Goal: Task Accomplishment & Management: Use online tool/utility

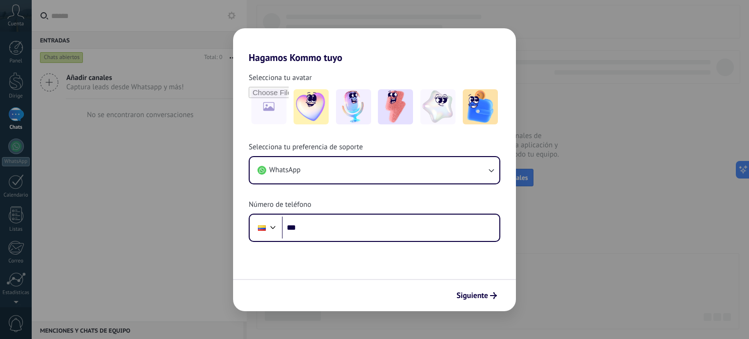
click at [168, 190] on div "Hagamos Kommo tuyo Selecciona tu avatar Selecciona tu preferencia de soporte Wh…" at bounding box center [374, 169] width 749 height 339
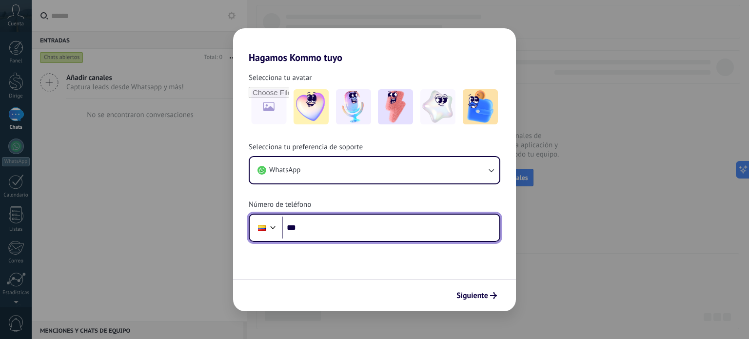
click at [371, 228] on input "***" at bounding box center [390, 228] width 217 height 22
click at [312, 228] on input "**********" at bounding box center [390, 228] width 217 height 22
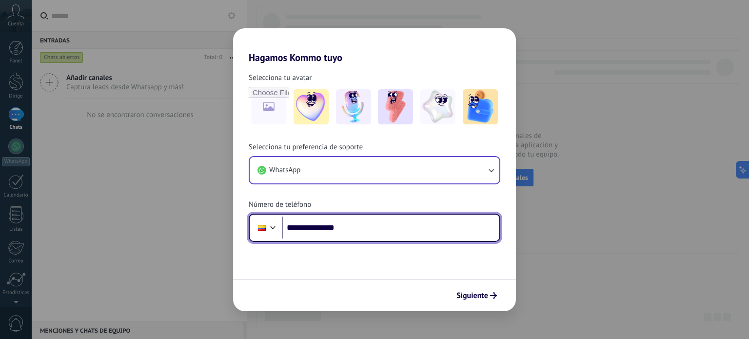
type input "**********"
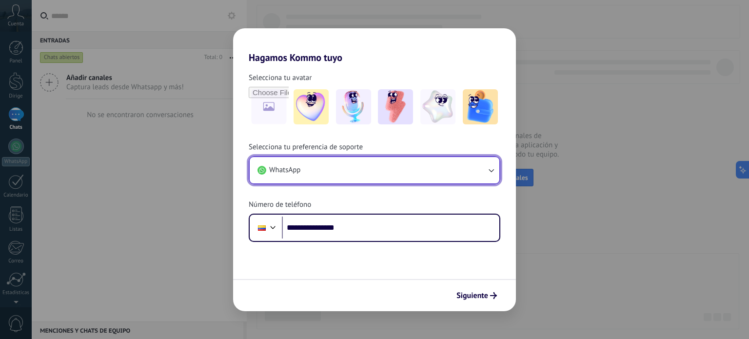
click at [493, 169] on icon "button" at bounding box center [491, 170] width 5 height 3
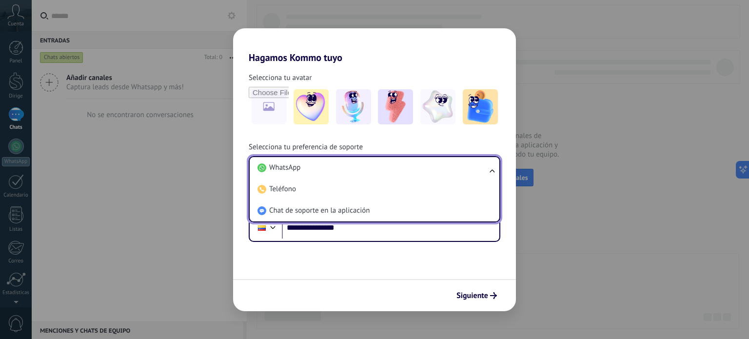
click at [493, 169] on ul "WhatsApp Teléfono Chat de soporte en la aplicación" at bounding box center [375, 189] width 252 height 66
click at [513, 189] on div "**********" at bounding box center [374, 191] width 283 height 99
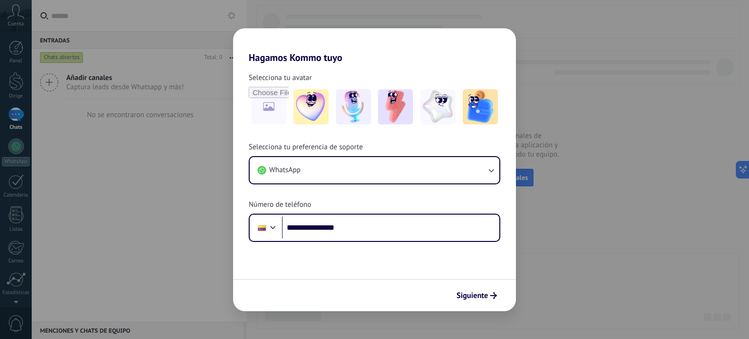
click at [513, 189] on div "**********" at bounding box center [374, 191] width 283 height 99
click at [485, 296] on font "Siguiente" at bounding box center [472, 296] width 32 height 10
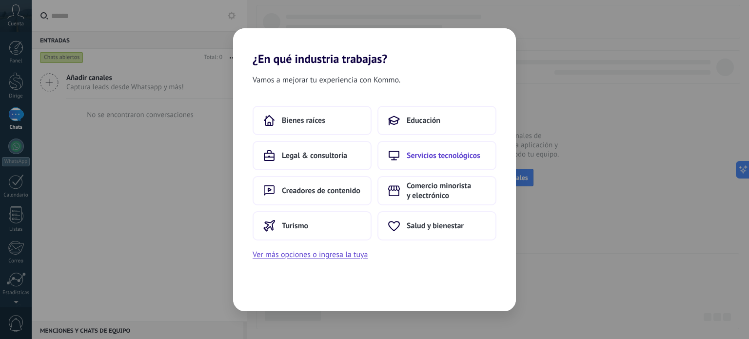
click at [466, 161] on button "Servicios tecnológicos" at bounding box center [436, 155] width 119 height 29
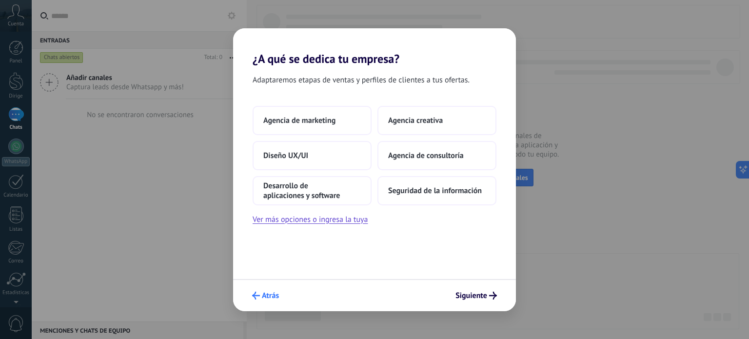
click at [261, 294] on span "Atrás" at bounding box center [265, 296] width 27 height 8
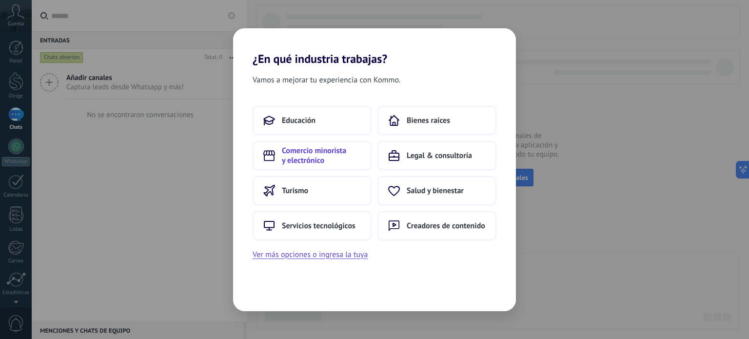
click at [314, 158] on font "Comercio minorista y electrónico" at bounding box center [314, 156] width 64 height 20
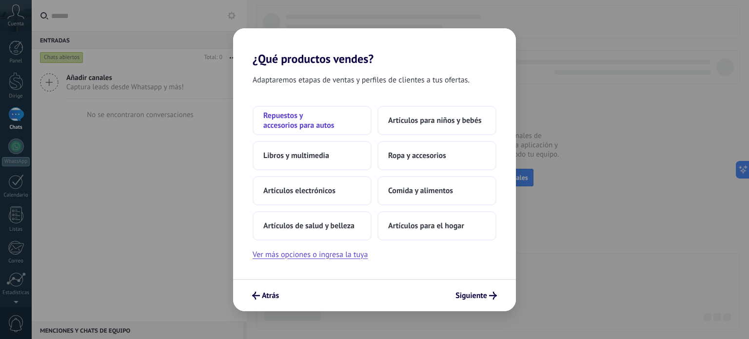
click at [315, 121] on font "Repuestos y accesorios para autos" at bounding box center [298, 121] width 71 height 20
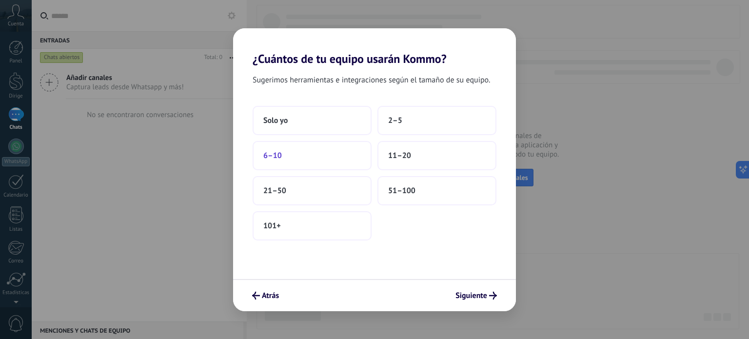
click at [279, 153] on font "6–10" at bounding box center [272, 156] width 19 height 10
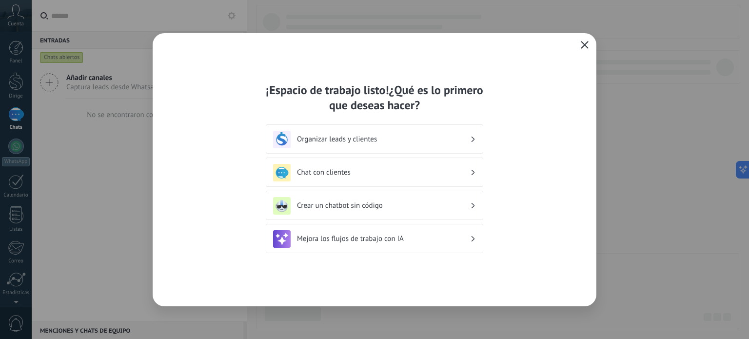
click at [439, 138] on h3 "Organizar leads y clientes" at bounding box center [383, 139] width 173 height 9
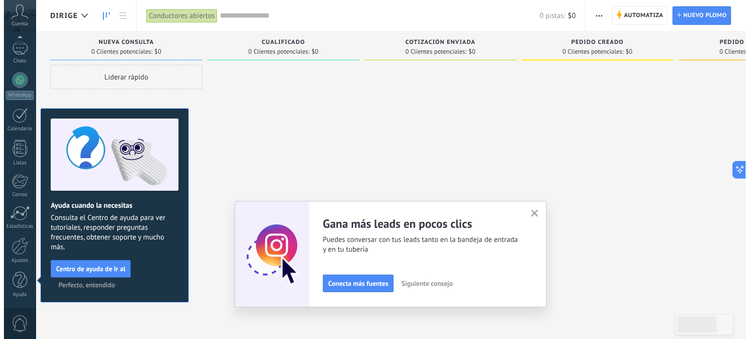
scroll to position [66, 0]
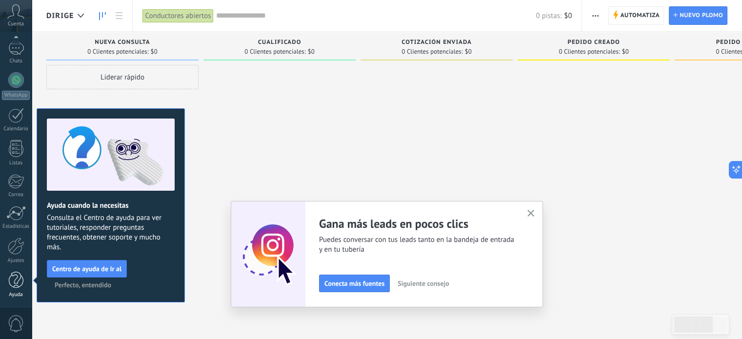
click at [16, 285] on div at bounding box center [16, 280] width 15 height 17
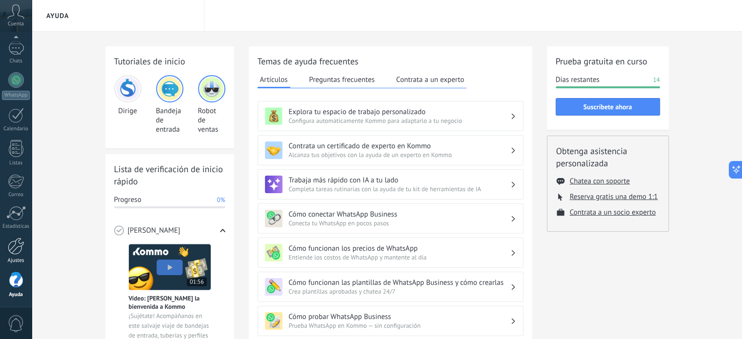
click at [19, 245] on div at bounding box center [16, 245] width 17 height 17
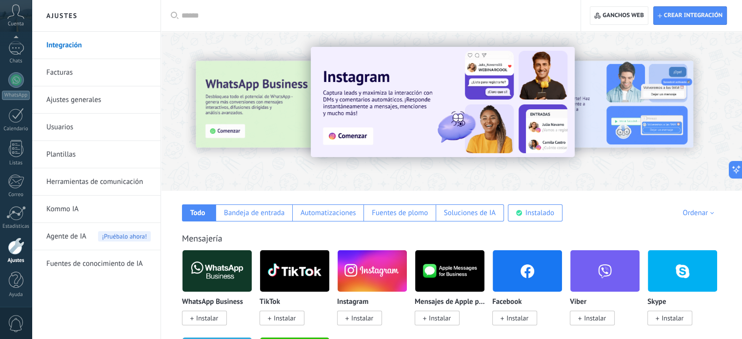
click at [239, 16] on input "text" at bounding box center [373, 16] width 385 height 10
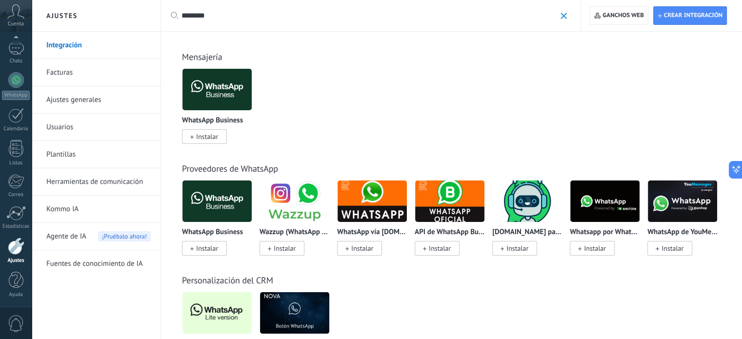
type input "********"
click at [210, 308] on img at bounding box center [216, 312] width 69 height 47
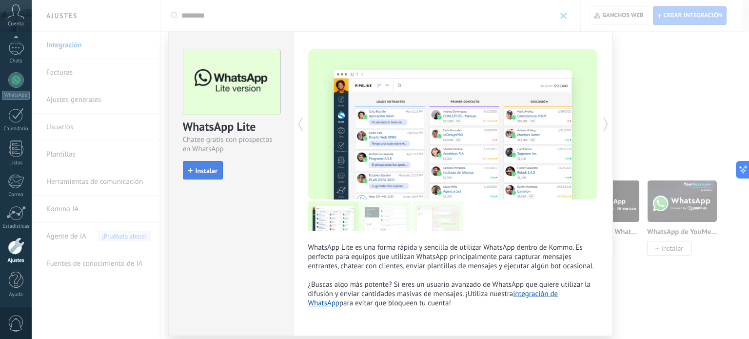
click at [209, 170] on font "Instalar" at bounding box center [207, 170] width 22 height 9
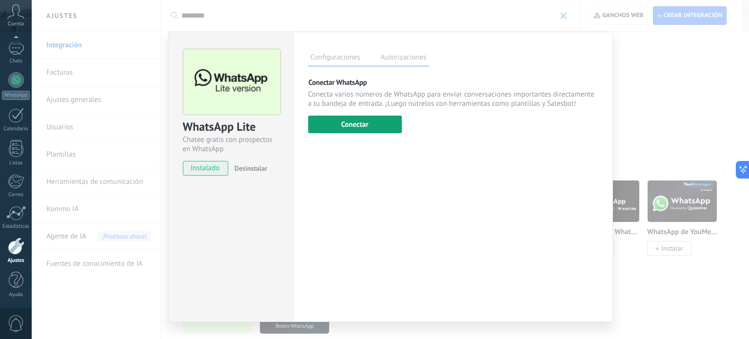
click at [359, 125] on font "Conectar" at bounding box center [354, 124] width 27 height 9
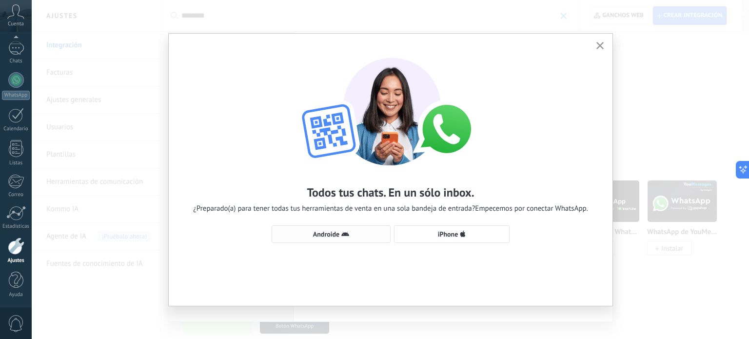
click at [340, 236] on span "Androide" at bounding box center [331, 234] width 108 height 8
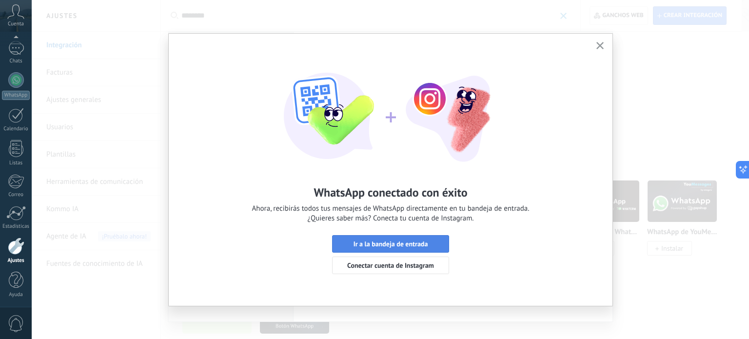
click at [390, 243] on font "Ir a la bandeja de entrada" at bounding box center [391, 243] width 75 height 9
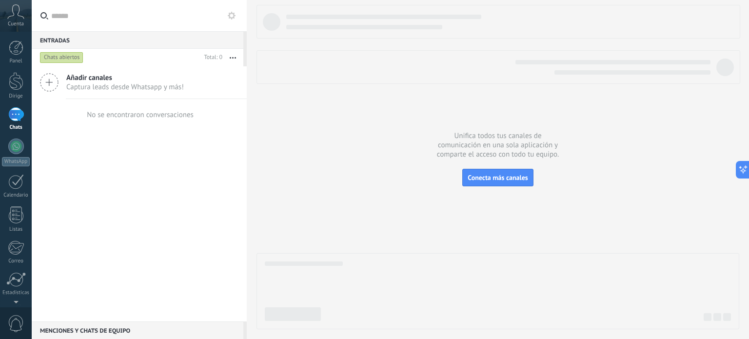
click at [20, 118] on div at bounding box center [16, 114] width 16 height 14
click at [510, 175] on font "Conecta más canales" at bounding box center [498, 177] width 60 height 9
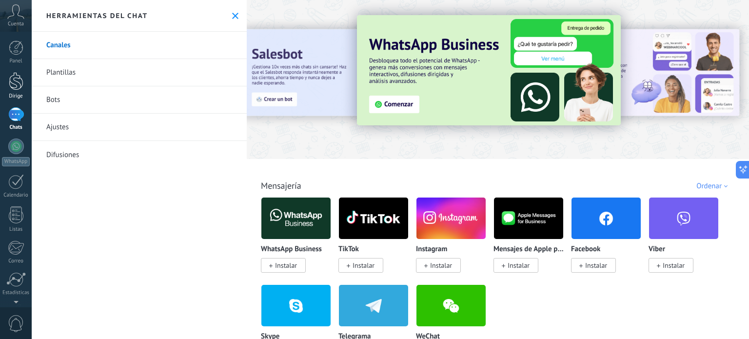
click at [15, 85] on div at bounding box center [16, 81] width 15 height 18
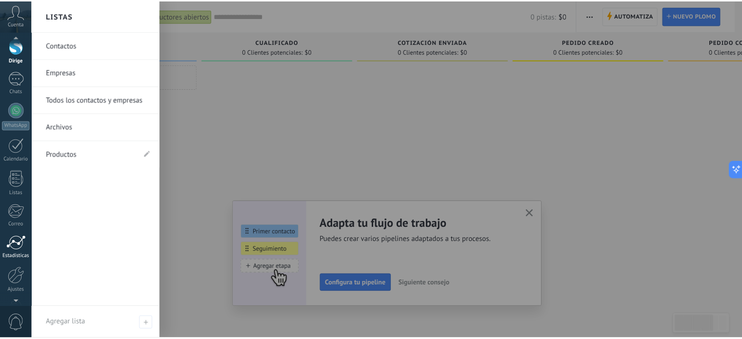
scroll to position [66, 0]
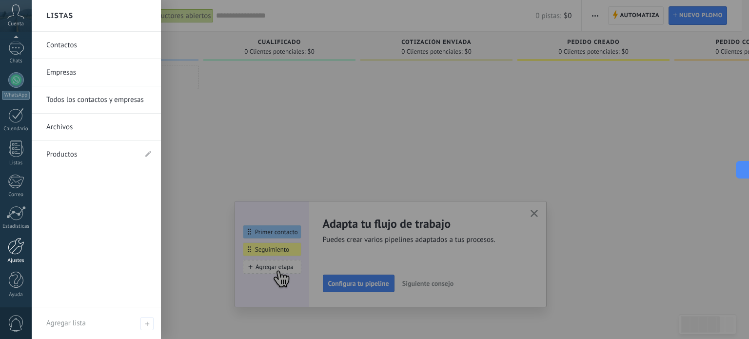
click at [18, 253] on div at bounding box center [16, 245] width 17 height 17
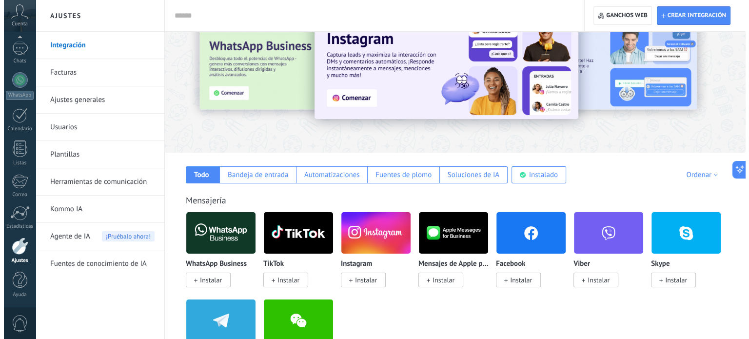
scroll to position [29, 0]
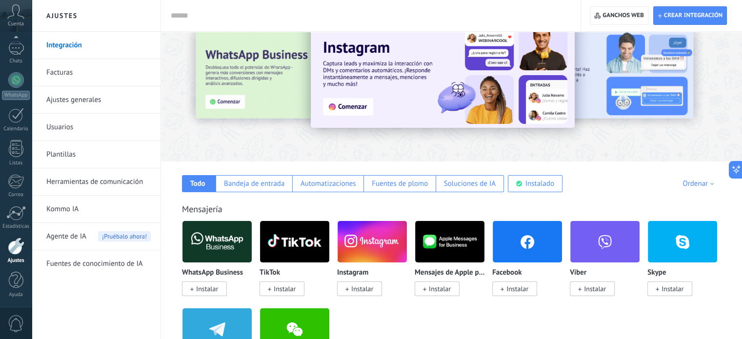
click at [527, 236] on img at bounding box center [526, 241] width 69 height 47
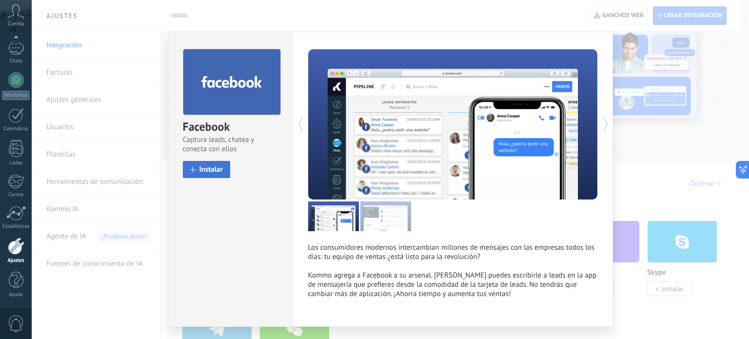
click at [205, 168] on font "Instalar" at bounding box center [211, 169] width 24 height 9
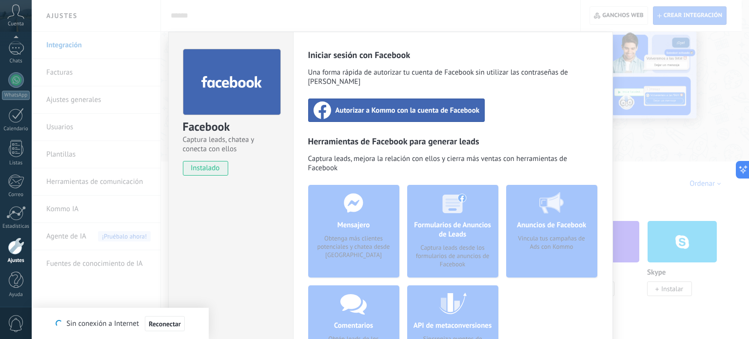
click at [392, 106] on font "Autorizar a Kommo con la cuenta de Facebook" at bounding box center [407, 110] width 144 height 9
